Goal: Information Seeking & Learning: Learn about a topic

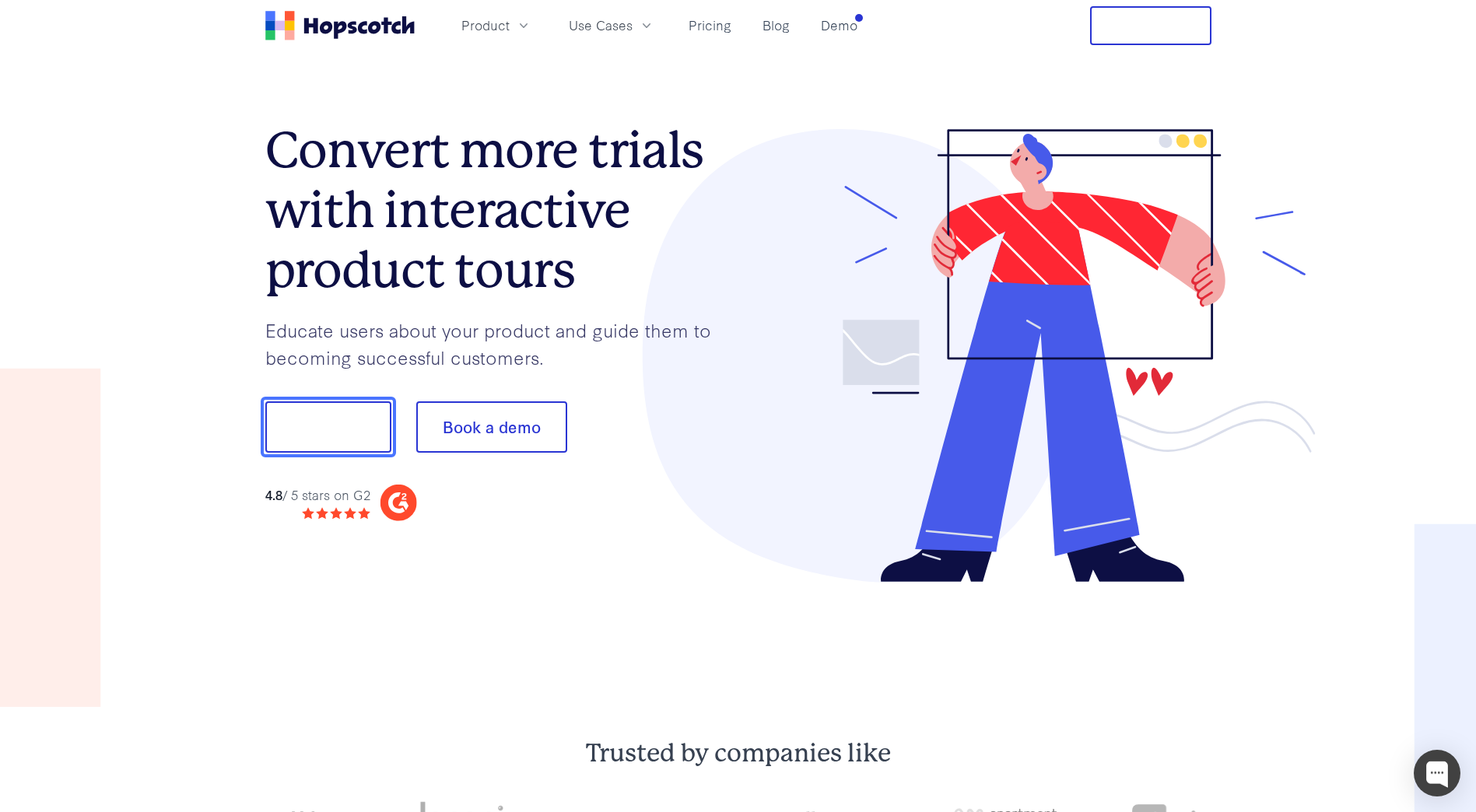
click at [293, 417] on button "Show me!" at bounding box center [328, 427] width 126 height 52
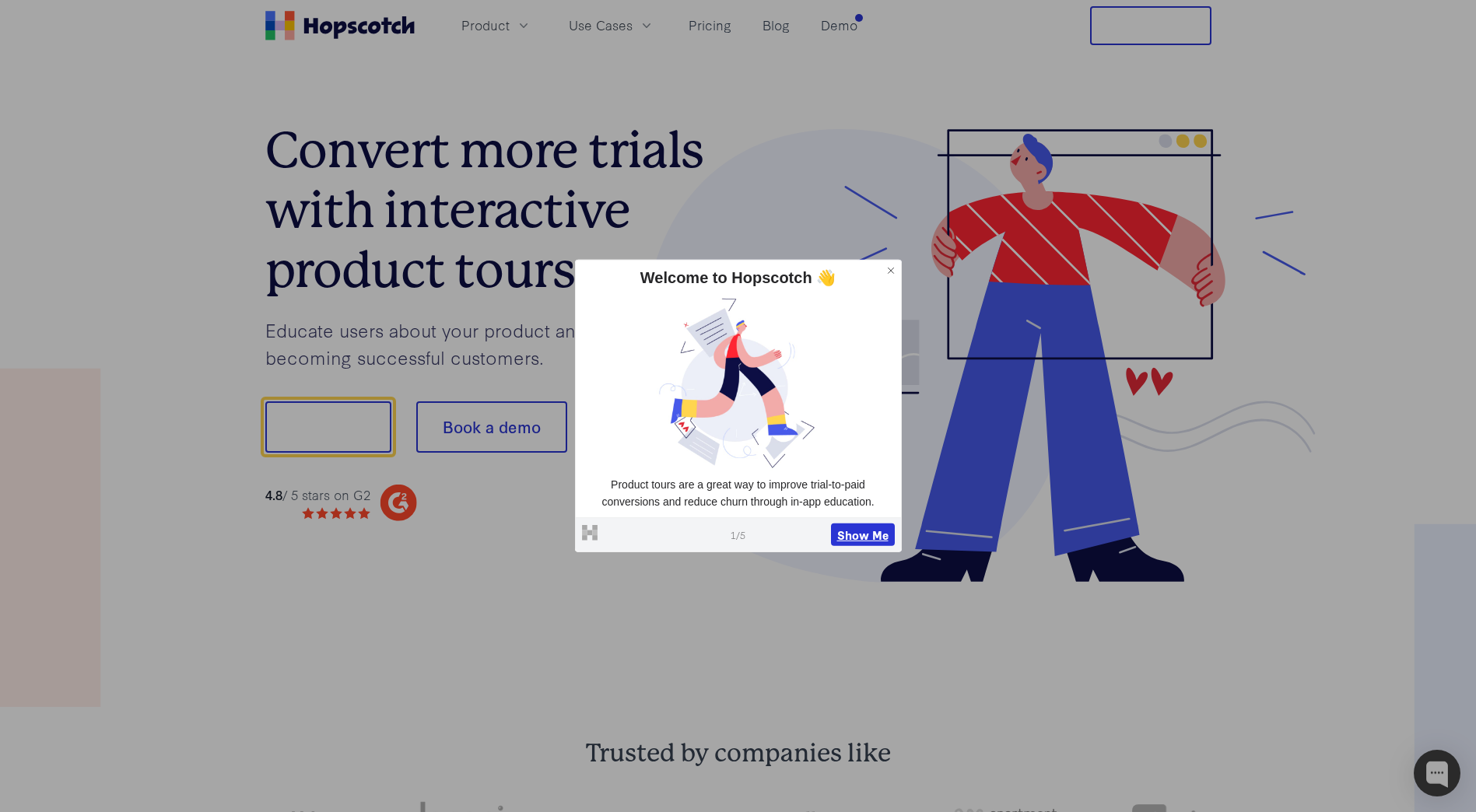
click at [870, 536] on button "Show Me" at bounding box center [863, 534] width 64 height 24
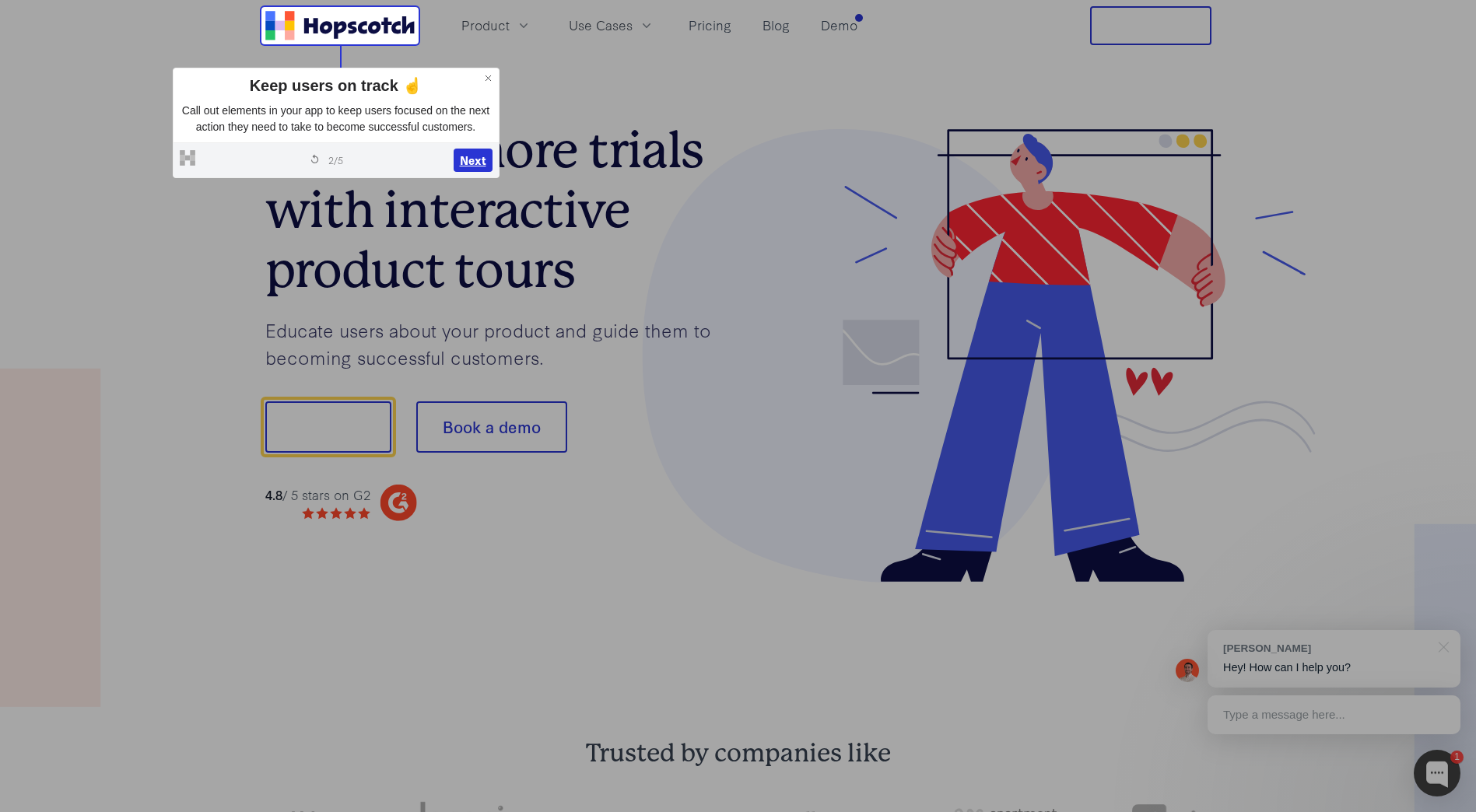
click at [469, 157] on button "Next" at bounding box center [473, 160] width 39 height 24
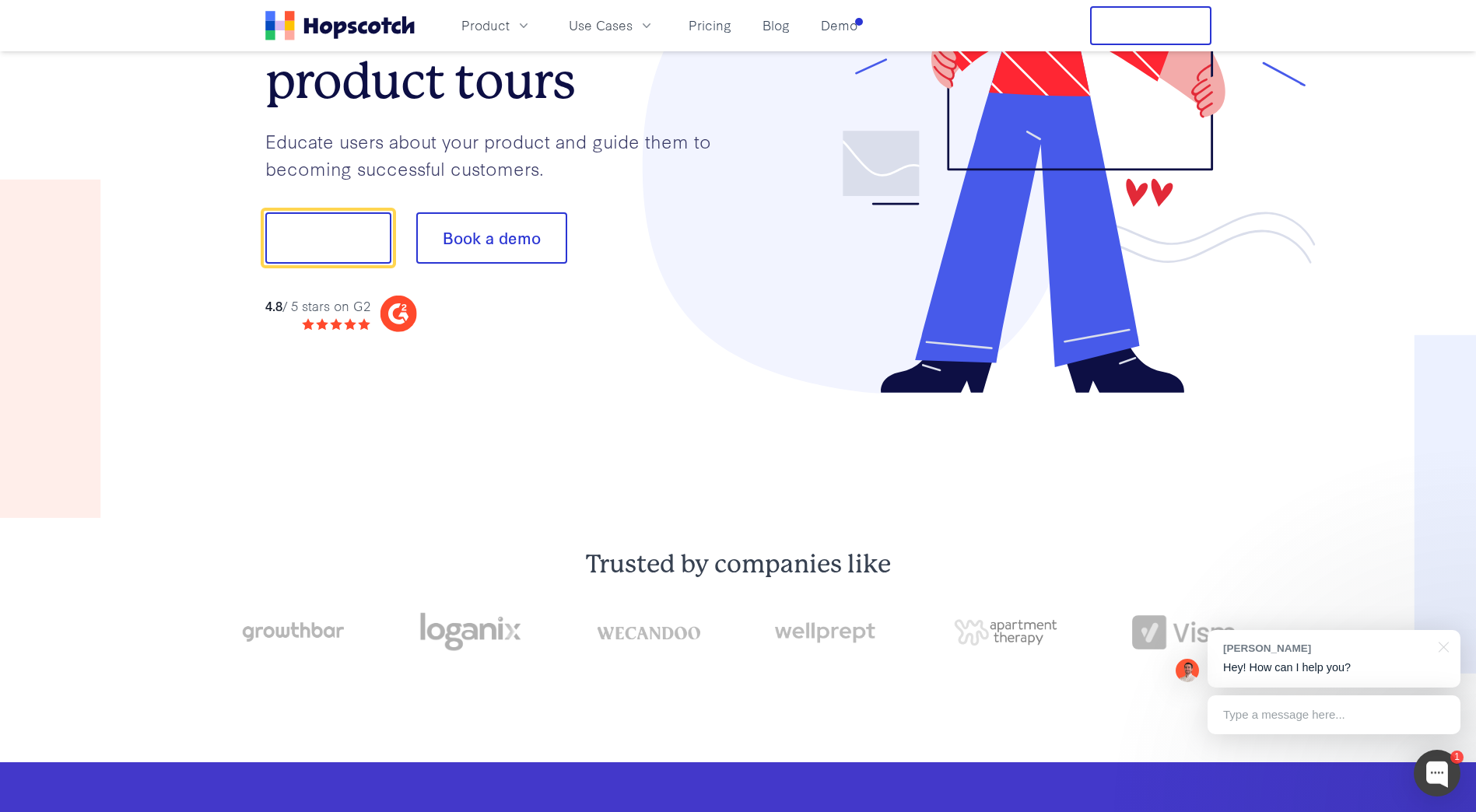
scroll to position [194, 0]
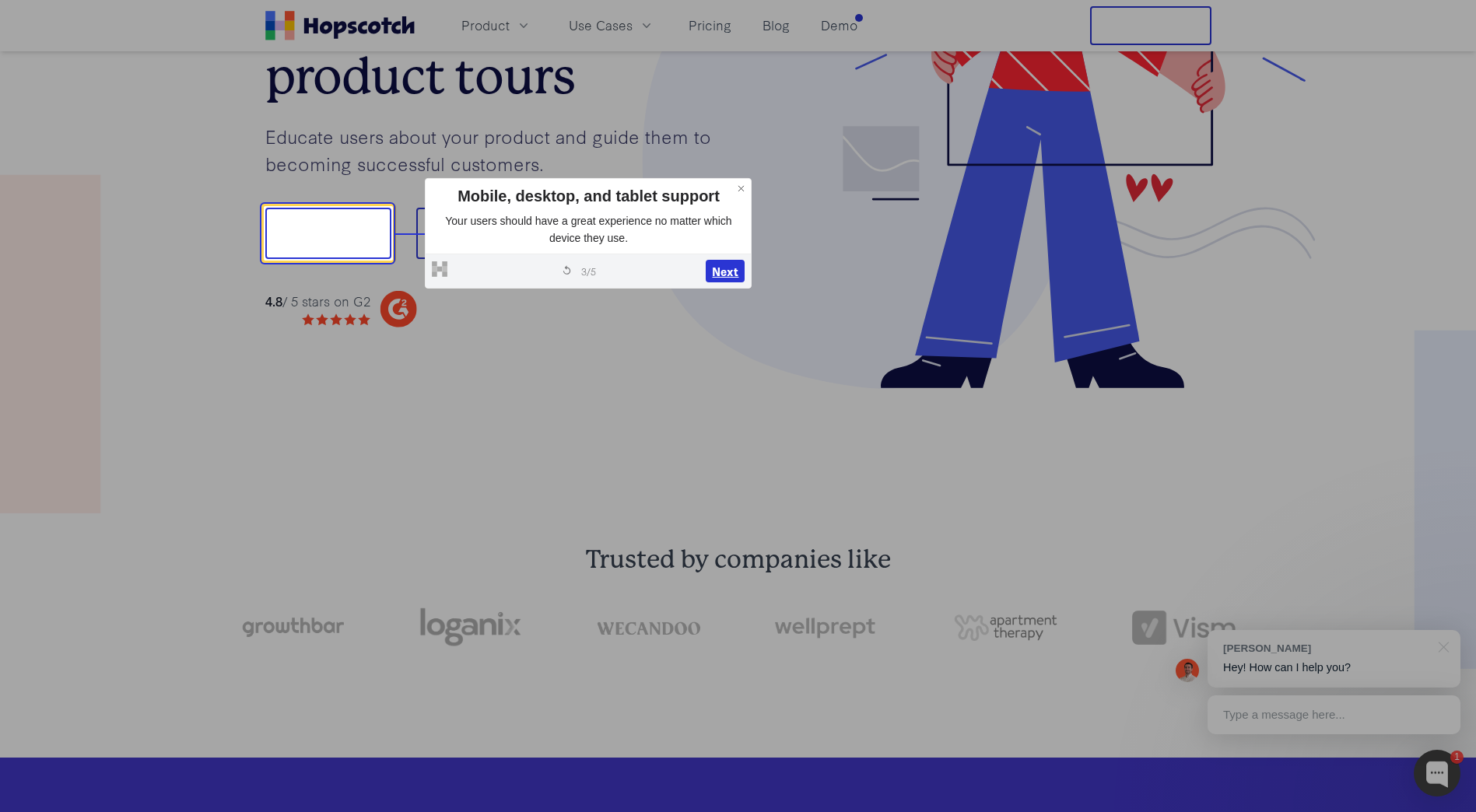
click at [730, 270] on button "Next" at bounding box center [726, 271] width 39 height 24
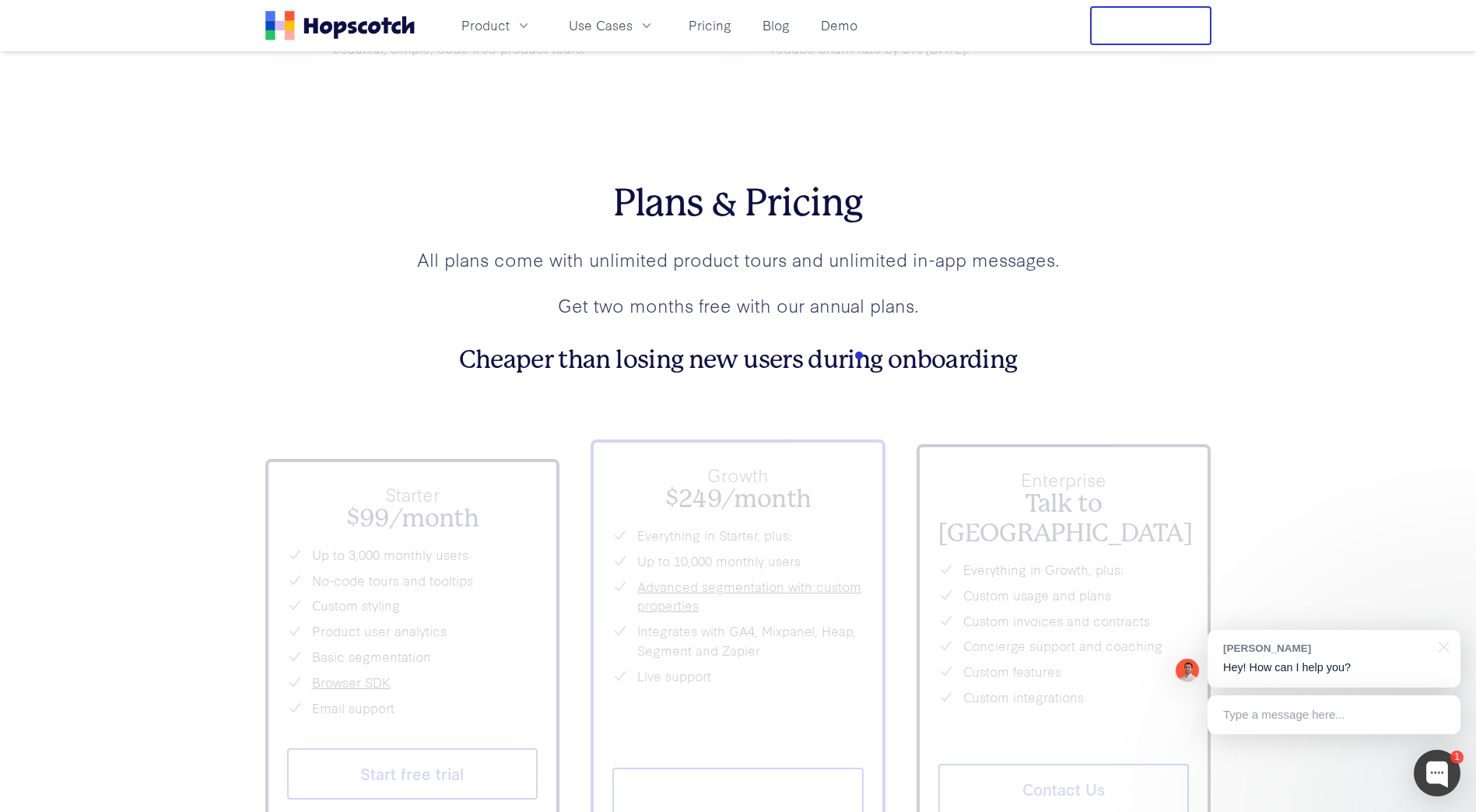
scroll to position [6570, 0]
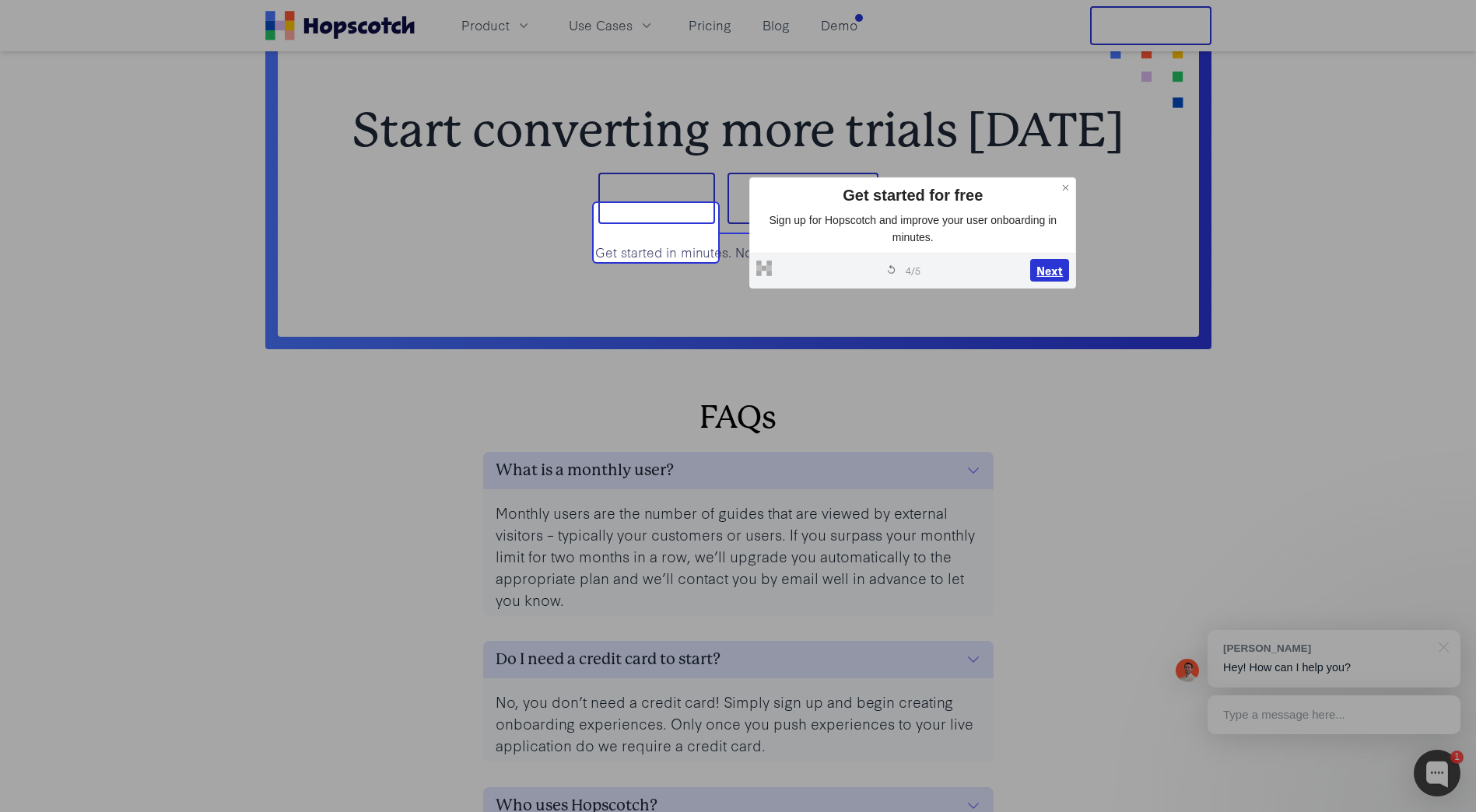
click at [1049, 266] on button "Next" at bounding box center [1050, 271] width 39 height 24
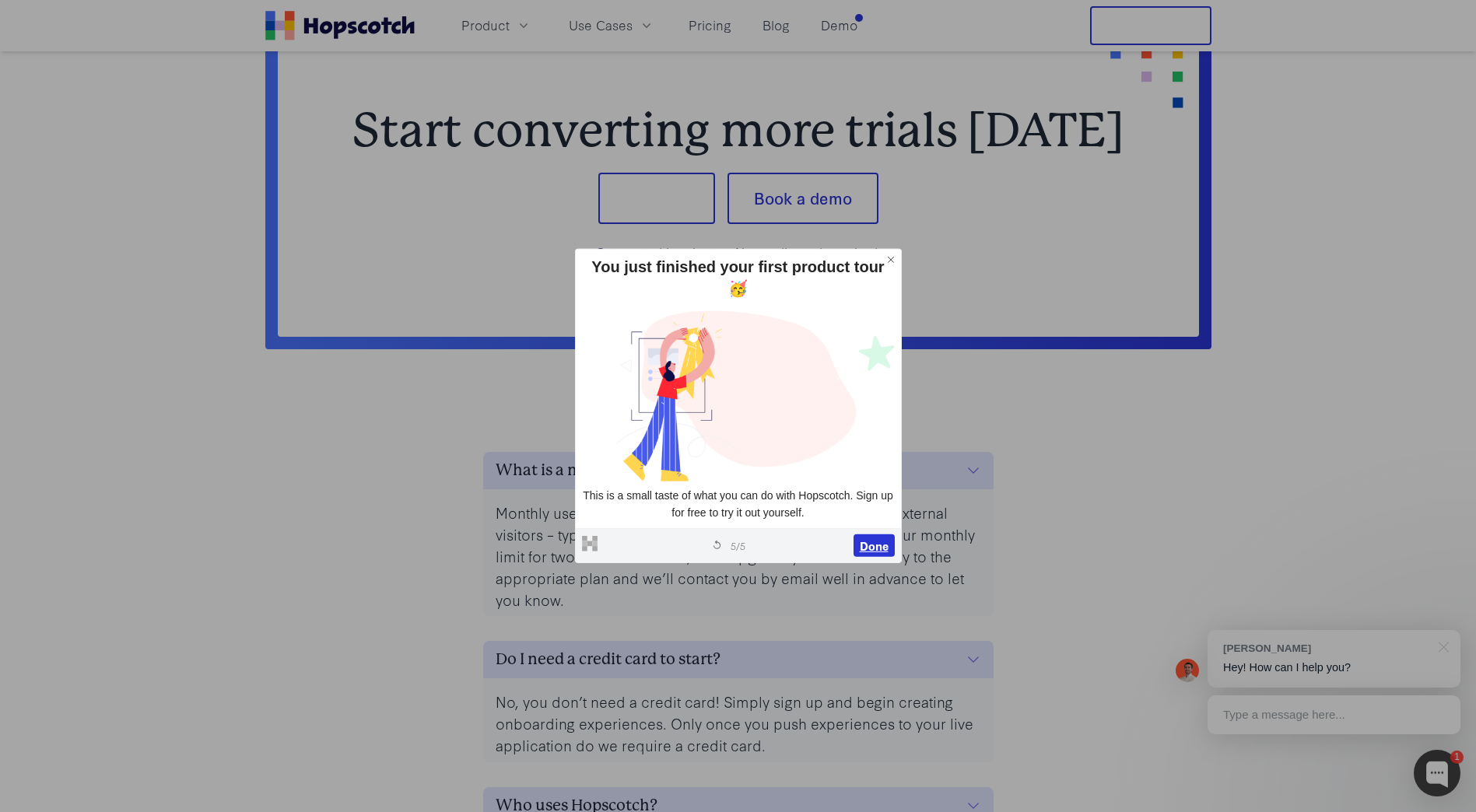
click at [875, 546] on button "Done" at bounding box center [874, 545] width 41 height 24
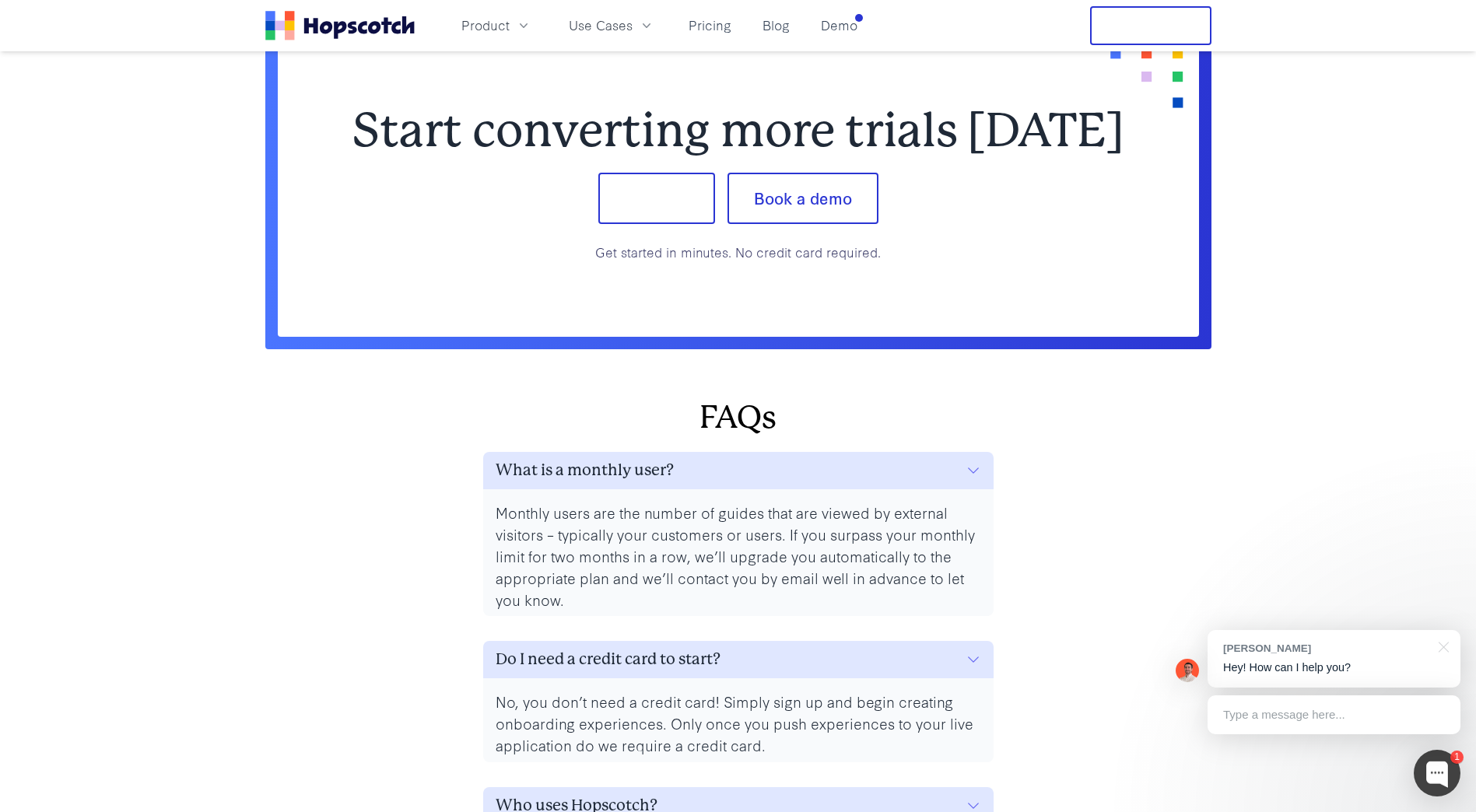
click at [650, 218] on button "Sign up" at bounding box center [656, 198] width 117 height 52
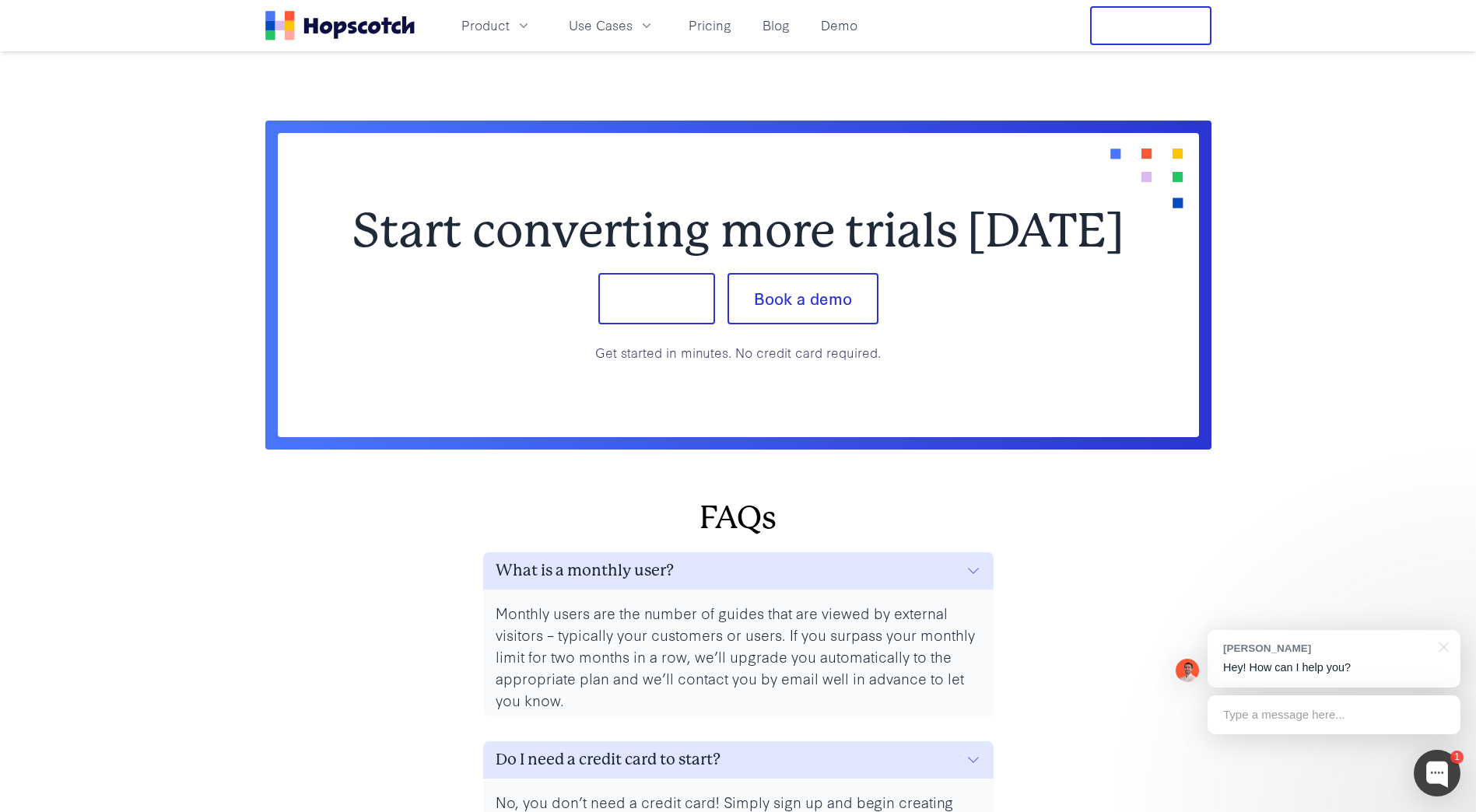
scroll to position [6415, 0]
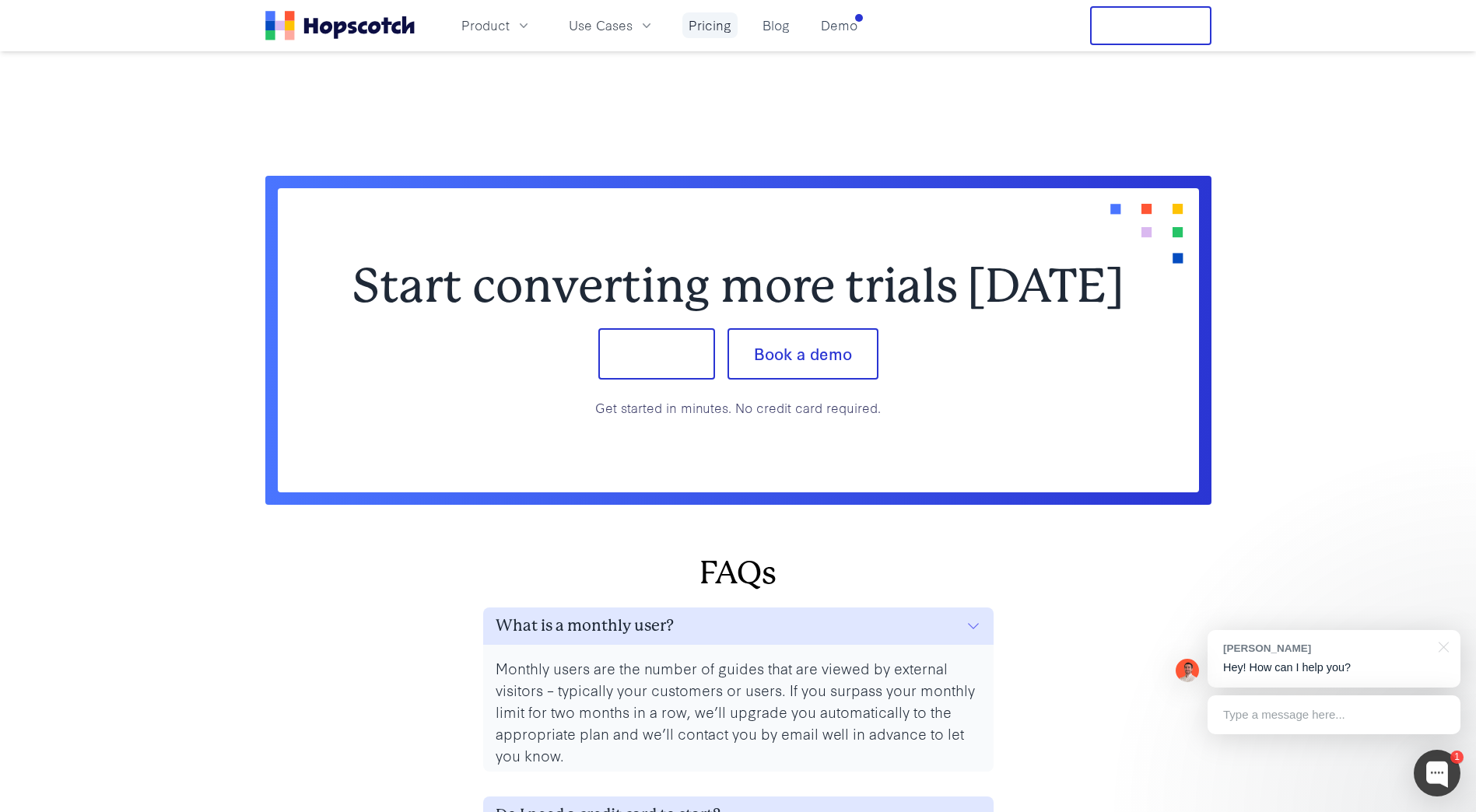
click at [700, 28] on link "Pricing" at bounding box center [710, 25] width 56 height 25
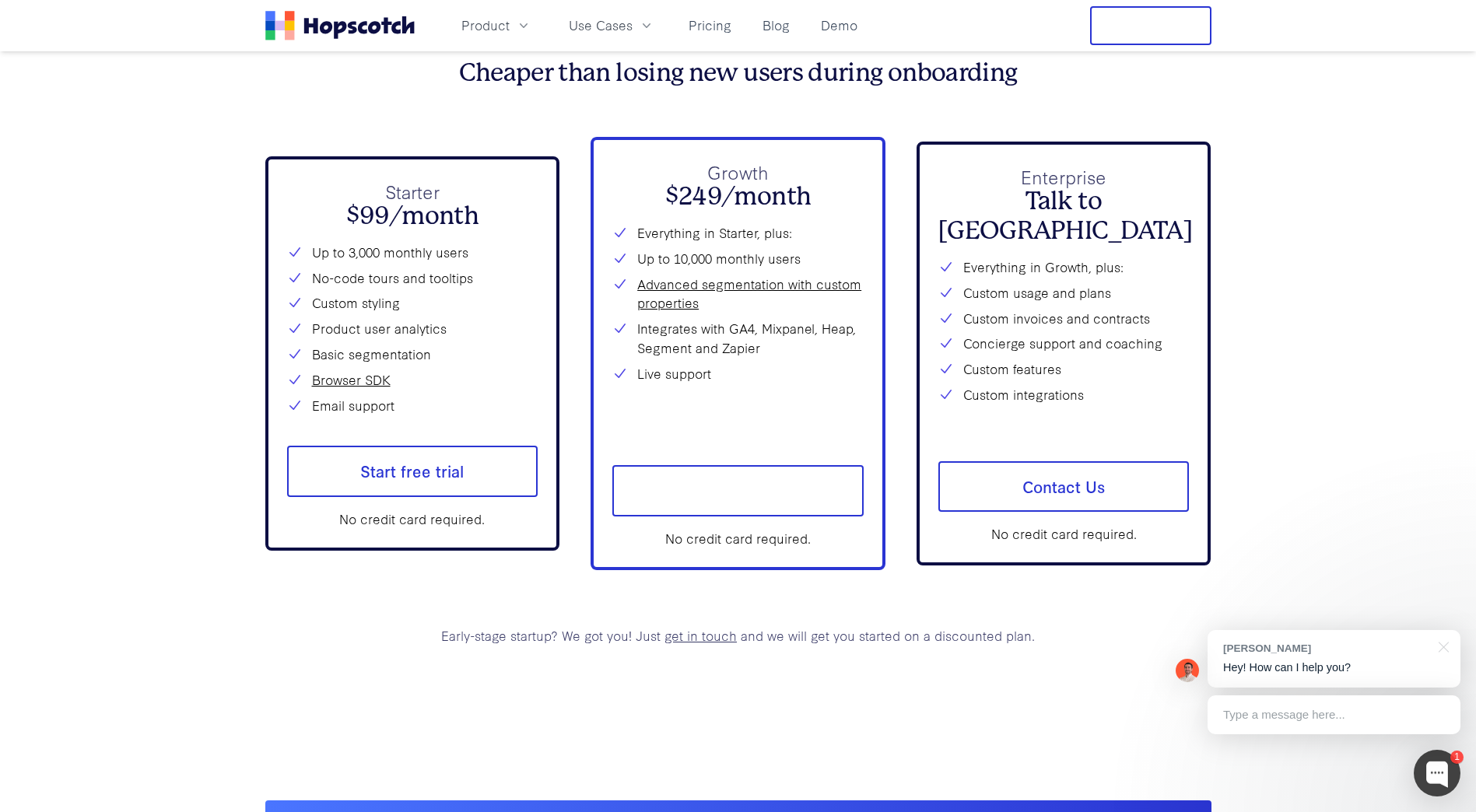
scroll to position [5647, 0]
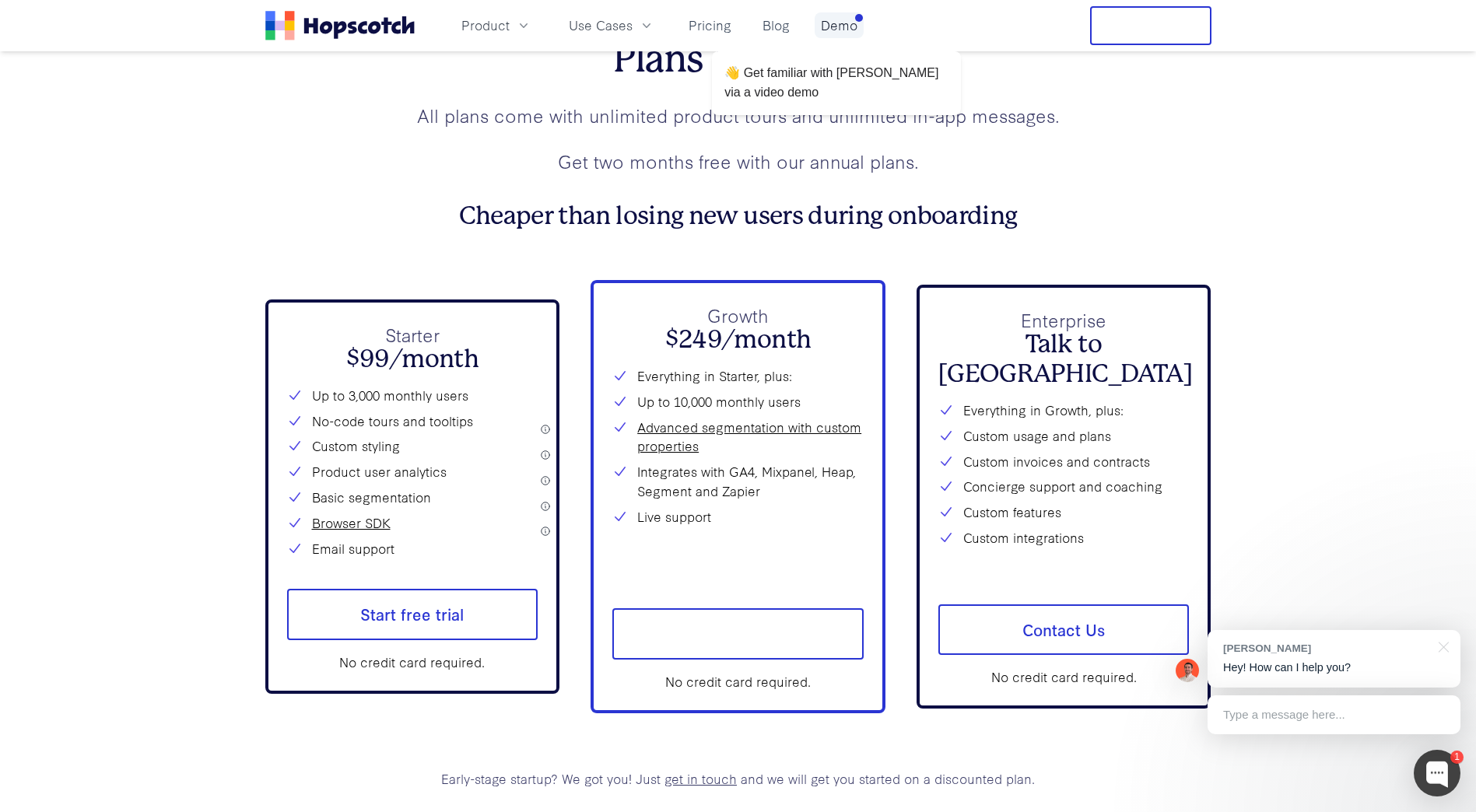
click at [829, 26] on link "Demo" at bounding box center [839, 25] width 49 height 25
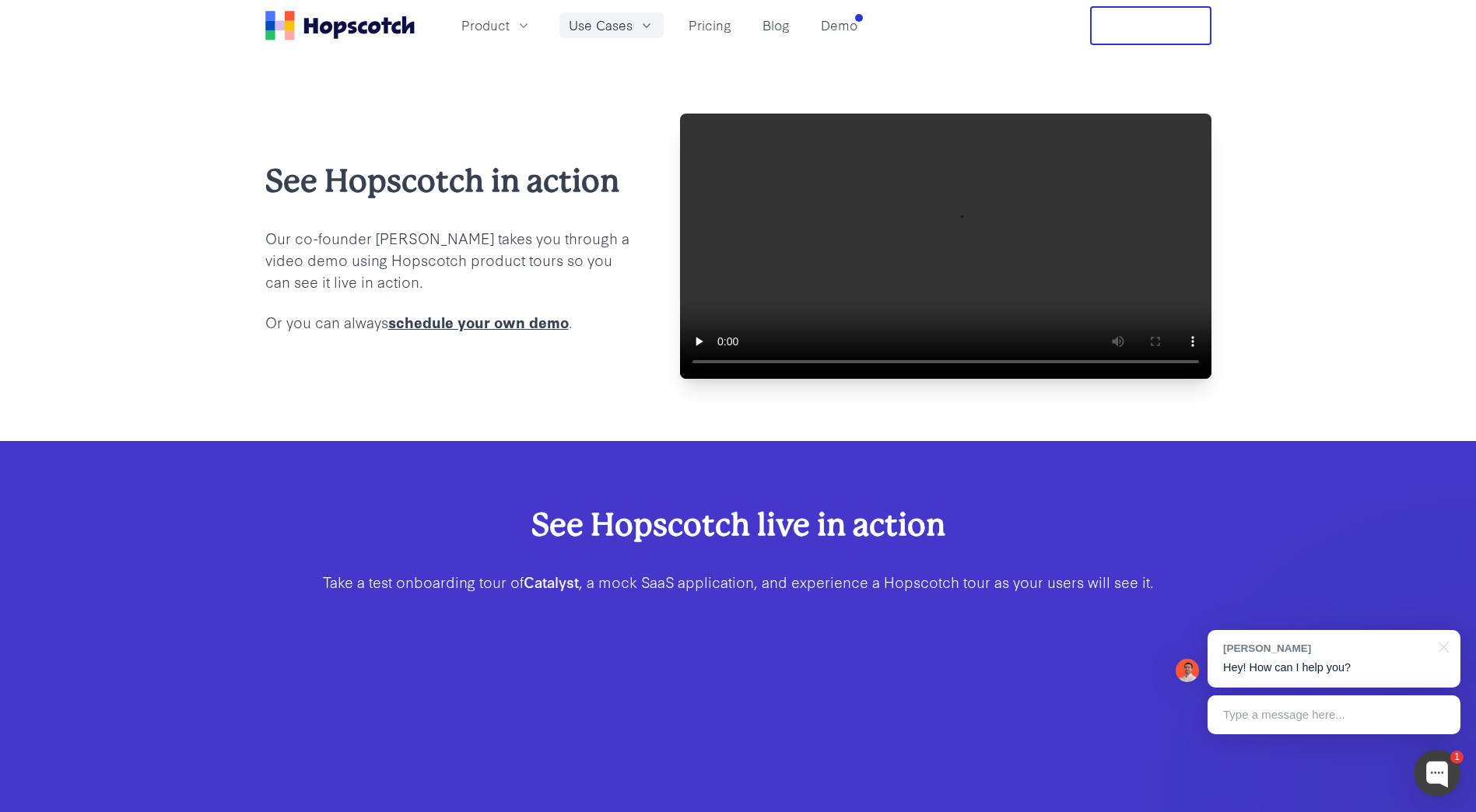
click at [645, 22] on icon "button" at bounding box center [646, 25] width 16 height 16
click at [543, 111] on link "Feature Adoption" at bounding box center [611, 107] width 236 height 32
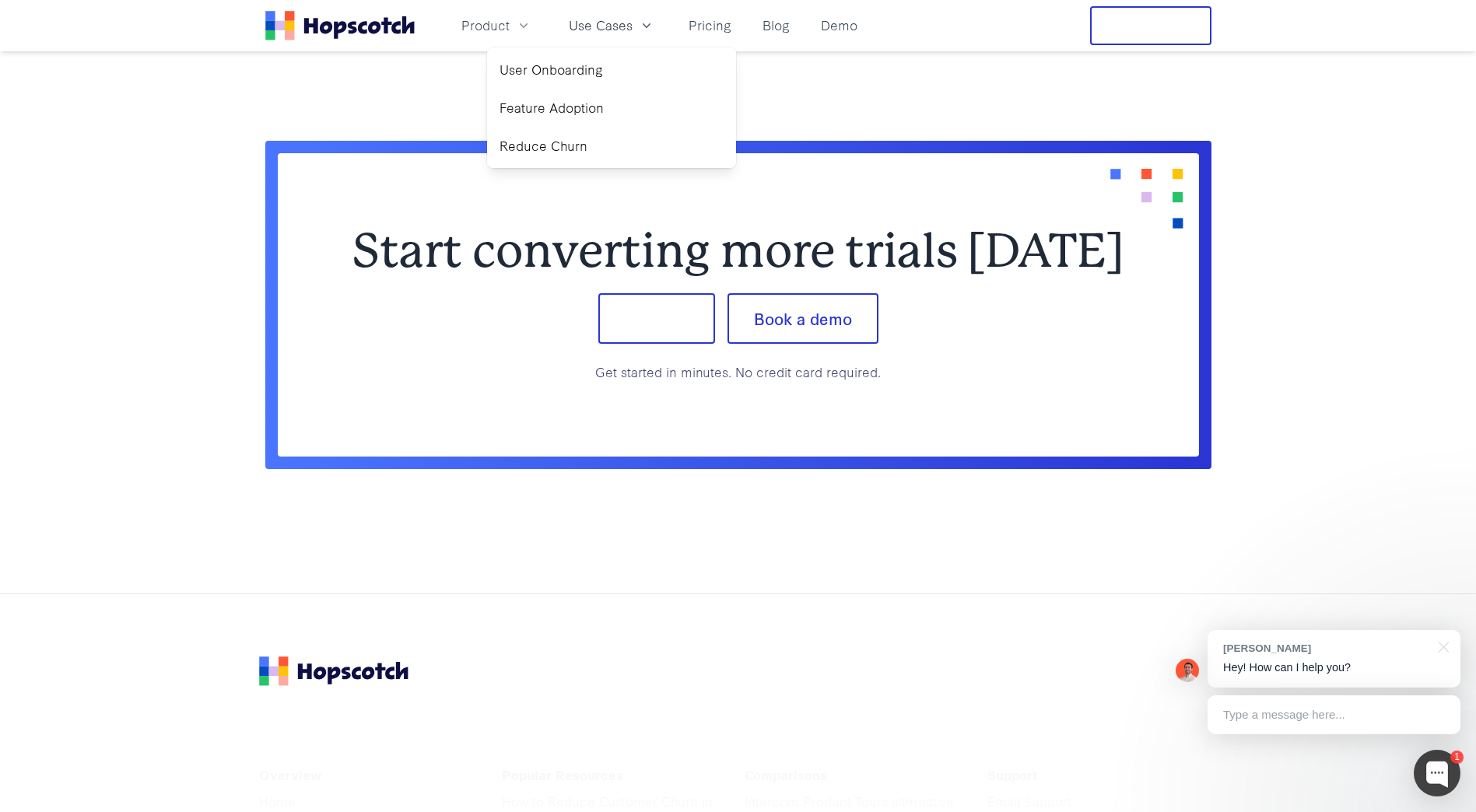
scroll to position [4121, 0]
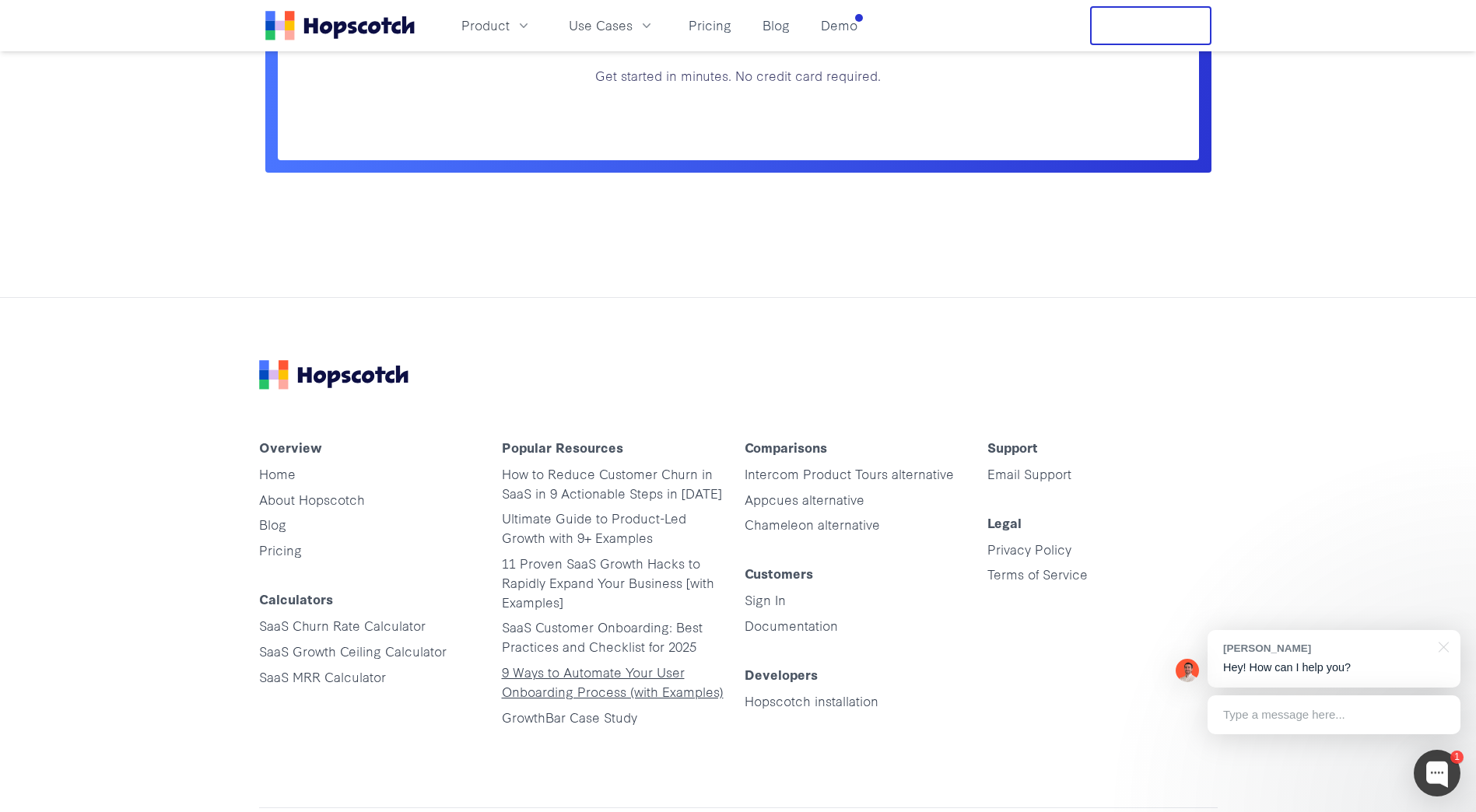
click at [614, 672] on link "9 Ways to Automate Your User Onboarding Process (with Examples)" at bounding box center [612, 681] width 222 height 38
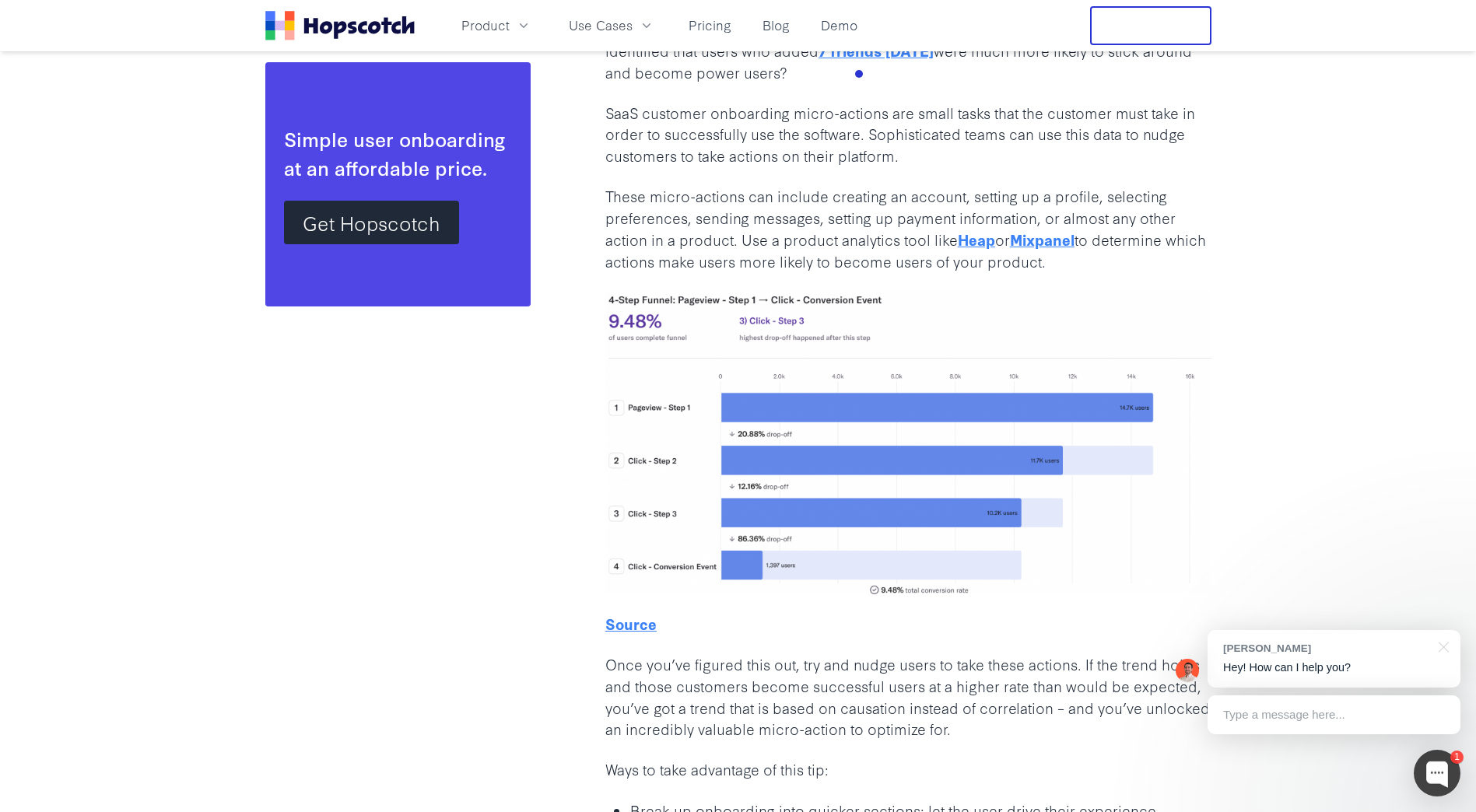
scroll to position [1633, 0]
